Goal: Find specific page/section

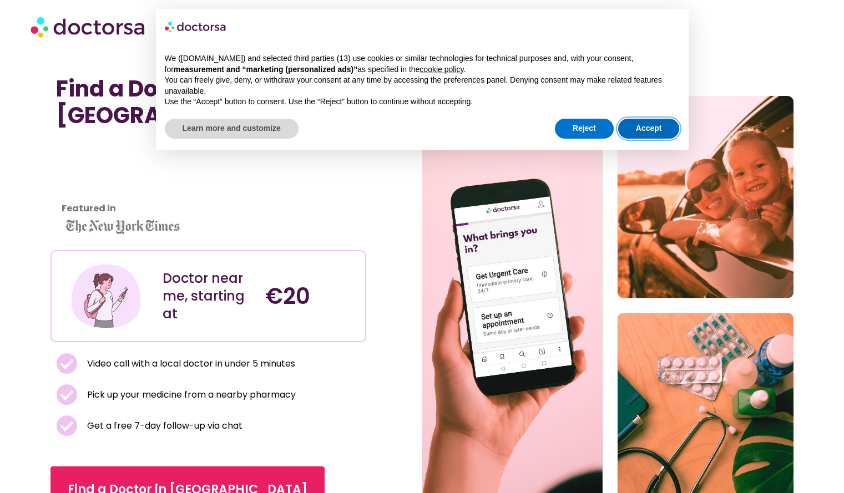
click at [642, 123] on button "Accept" at bounding box center [649, 129] width 62 height 20
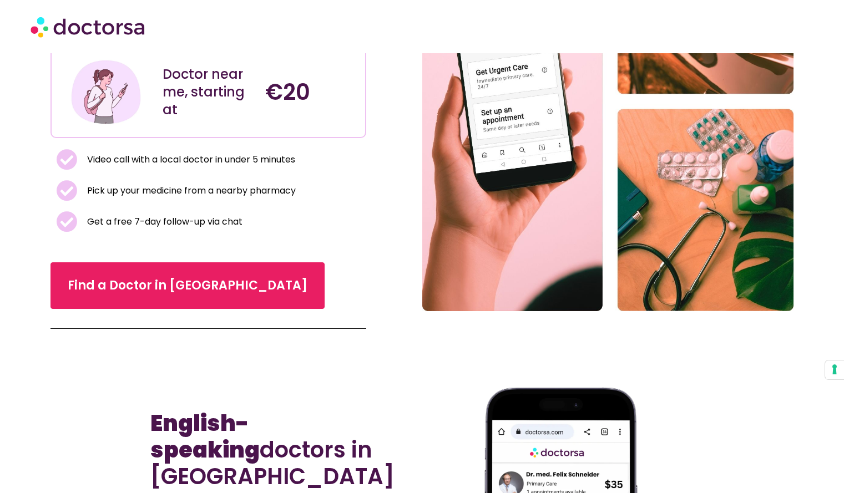
scroll to position [205, 0]
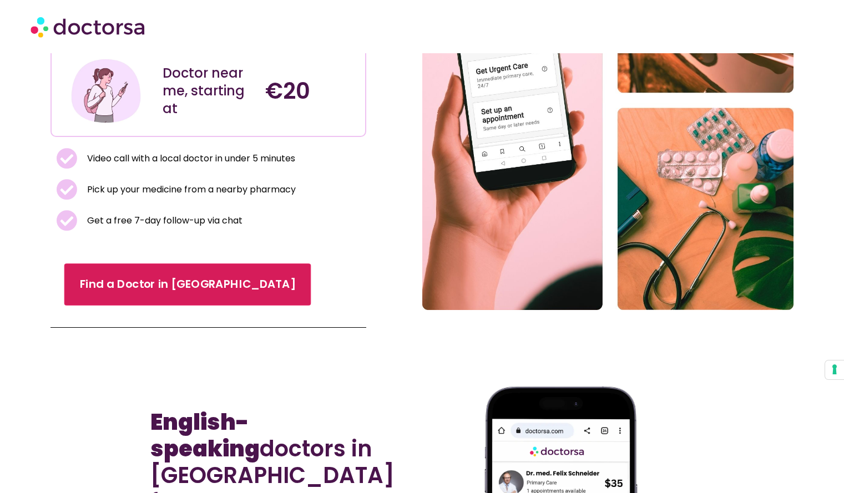
click at [143, 294] on link "Find a Doctor in [GEOGRAPHIC_DATA]" at bounding box center [187, 285] width 247 height 42
